Goal: Task Accomplishment & Management: Manage account settings

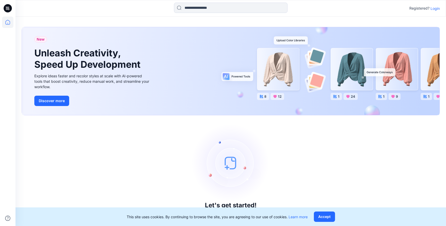
click at [434, 10] on p "Login" at bounding box center [435, 8] width 9 height 5
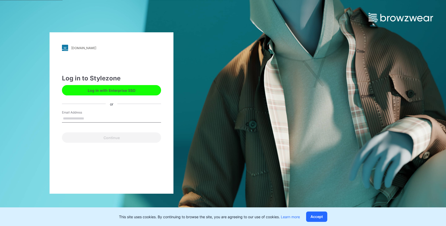
click at [144, 89] on button "Log in with Enterprise SSO" at bounding box center [111, 90] width 99 height 10
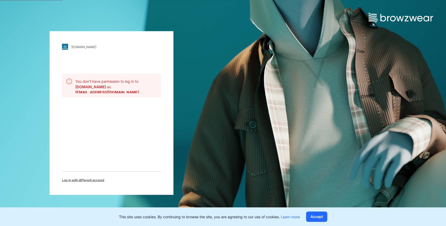
click at [85, 181] on span "Log in with different account" at bounding box center [83, 180] width 42 height 5
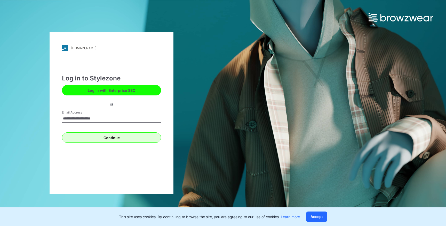
type input "**********"
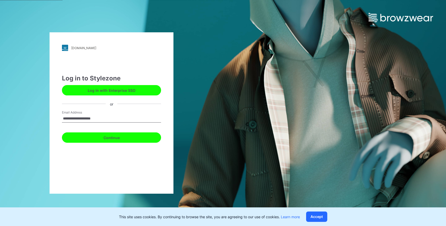
click at [83, 134] on button "Continue" at bounding box center [111, 137] width 99 height 10
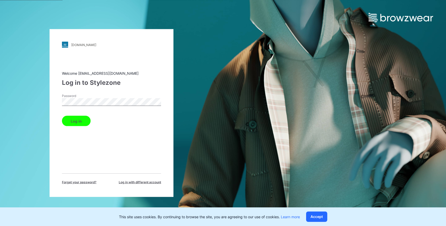
click at [77, 121] on button "Log in" at bounding box center [76, 121] width 29 height 10
